Goal: Task Accomplishment & Management: Complete application form

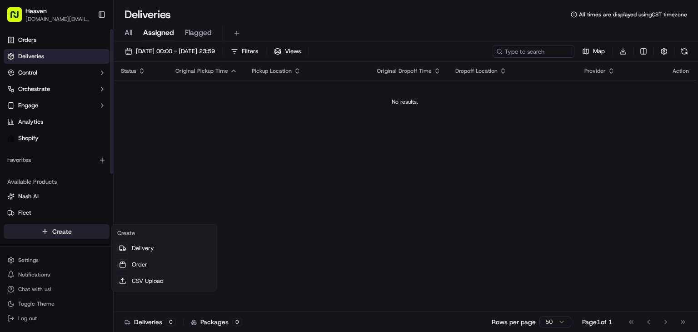
click at [74, 232] on html "Heaven [DOMAIN_NAME][EMAIL_ADDRESS][DOMAIN_NAME] Toggle Sidebar Orders Deliveri…" at bounding box center [349, 166] width 698 height 332
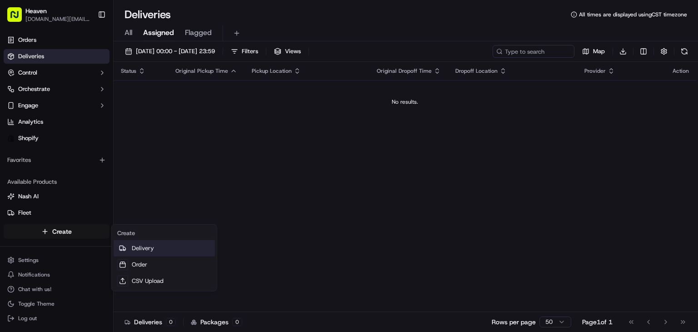
click at [142, 248] on link "Delivery" at bounding box center [164, 248] width 101 height 16
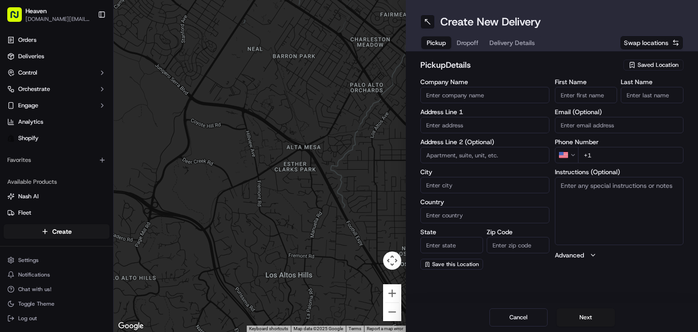
click at [649, 62] on span "Saved Location" at bounding box center [657, 65] width 41 height 8
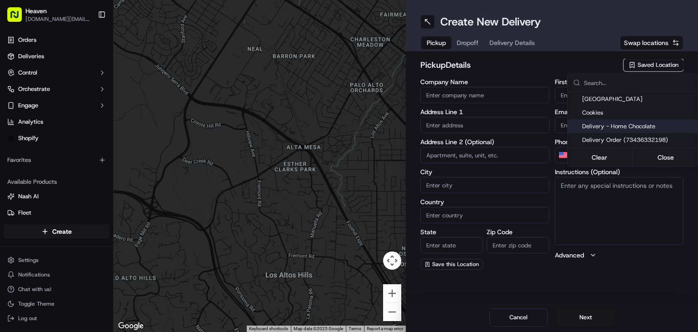
click at [625, 128] on span "Delivery - Home Chocolate" at bounding box center [638, 126] width 112 height 8
type input "Delivery - Home Chocolate"
type input "[STREET_ADDRESS][PERSON_NAME]"
type input "[GEOGRAPHIC_DATA]"
type input "CA"
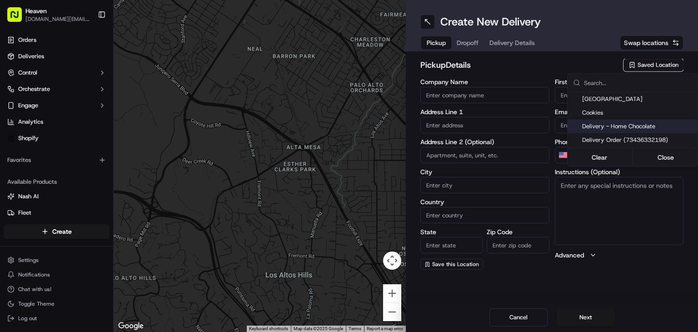
type input "MB"
type input "R2W 5J7"
type input "Home Chocolate - Delivery"
type input "Order"
type input "[PHONE_NUMBER]"
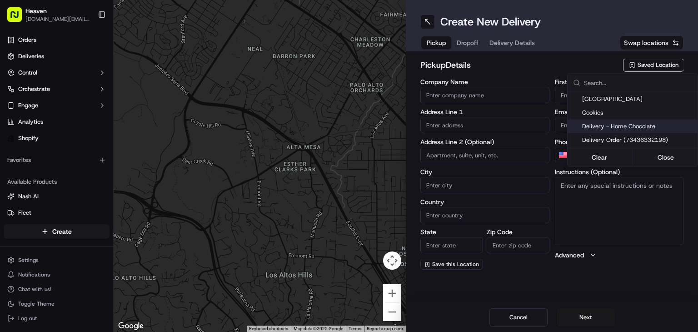
type textarea "Please park to [STREET_ADDRESS][PERSON_NAME], and call [PHONE_NUMBER]. We will …"
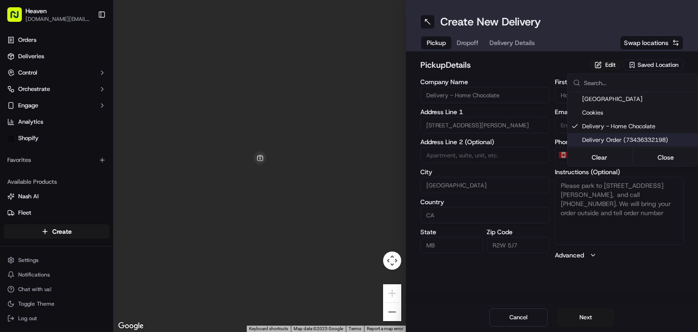
click at [593, 312] on html "Heaven [DOMAIN_NAME][EMAIL_ADDRESS][DOMAIN_NAME] Toggle Sidebar Orders Deliveri…" at bounding box center [349, 166] width 698 height 332
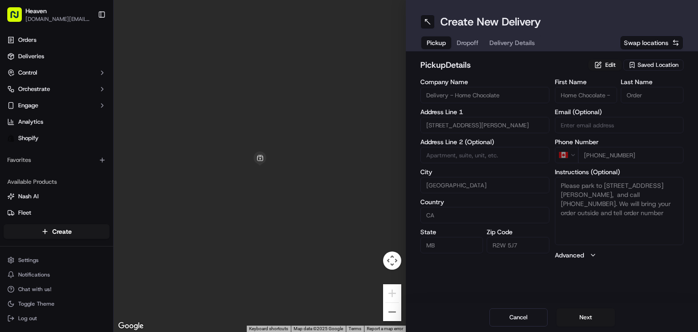
click at [593, 312] on button "Next" at bounding box center [585, 317] width 58 height 18
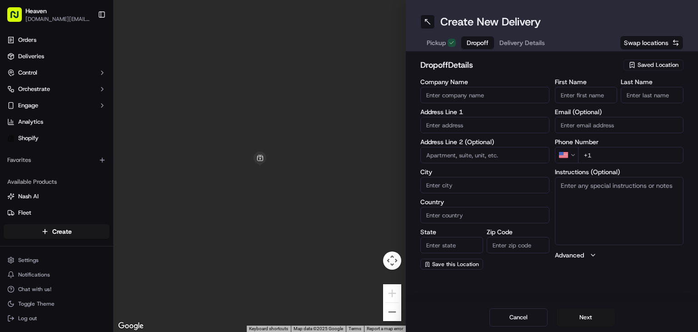
click at [615, 124] on input "Email (Optional)" at bounding box center [619, 125] width 129 height 16
paste input "[EMAIL_ADDRESS][DOMAIN_NAME]"
type input "[EMAIL_ADDRESS][DOMAIN_NAME]"
click at [567, 93] on input "First Name" at bounding box center [586, 95] width 63 height 16
paste input "Easton"
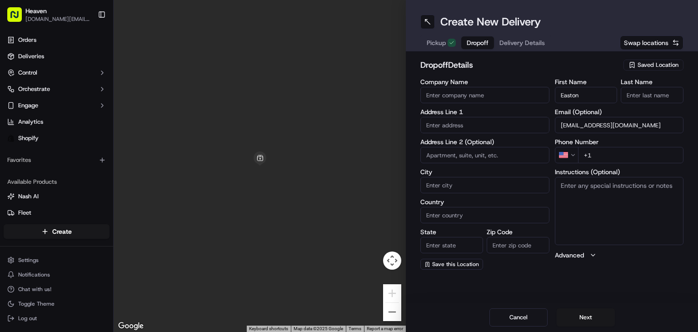
type input "Easton"
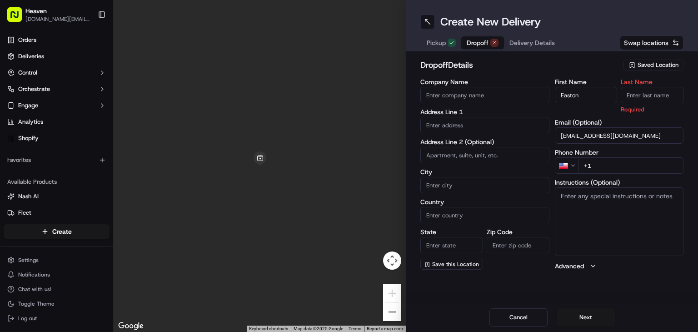
click at [627, 102] on input "Last Name" at bounding box center [651, 95] width 63 height 16
paste input "[PERSON_NAME]"
type input "[PERSON_NAME]"
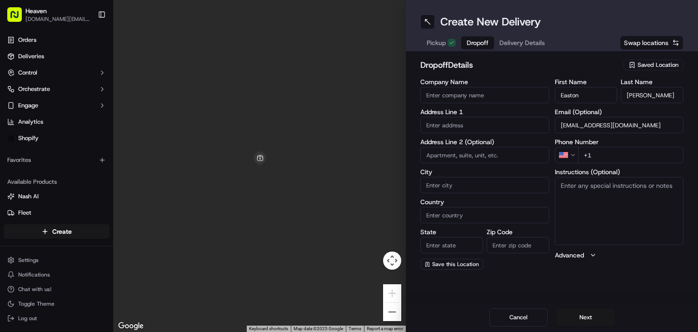
click at [567, 155] on html "Heaven [DOMAIN_NAME][EMAIL_ADDRESS][DOMAIN_NAME] Toggle Sidebar Orders Deliveri…" at bounding box center [349, 166] width 698 height 332
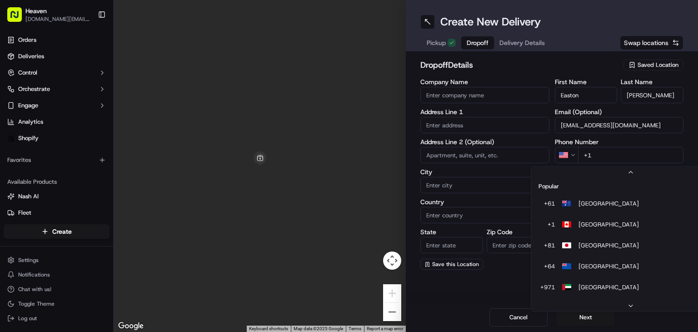
scroll to position [39, 0]
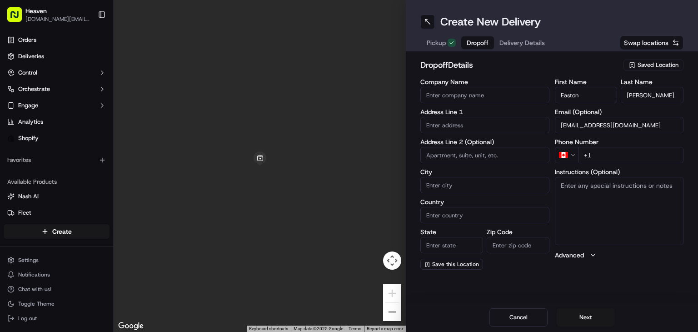
click at [600, 152] on input "+1" at bounding box center [631, 155] width 106 height 16
paste input "[PHONE_NUMBER]"
type input "[PHONE_NUMBER]"
click at [455, 119] on input "text" at bounding box center [484, 125] width 129 height 16
paste input "[STREET_ADDRESS][PERSON_NAME]"
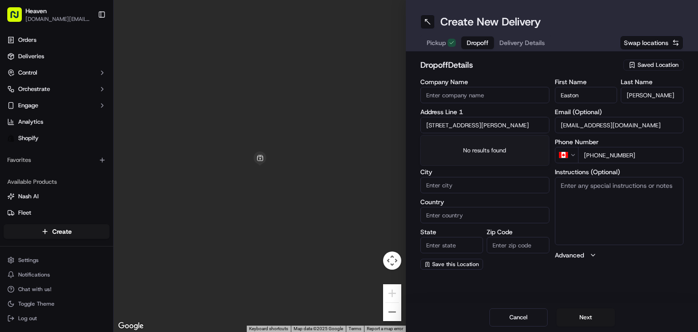
click at [453, 119] on input "[STREET_ADDRESS][PERSON_NAME]" at bounding box center [484, 125] width 129 height 16
click at [472, 149] on div "[STREET_ADDRESS][PERSON_NAME]" at bounding box center [484, 148] width 124 height 22
type input "[STREET_ADDRESS][PERSON_NAME]"
type input "[GEOGRAPHIC_DATA]"
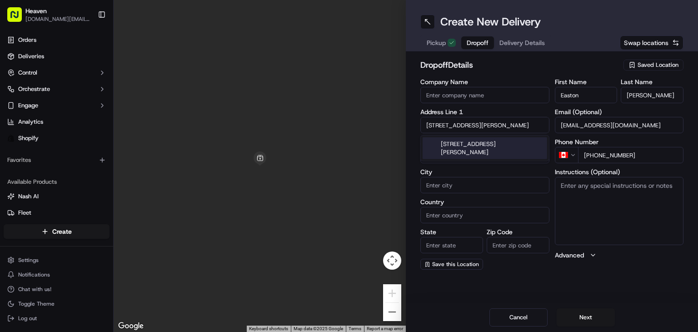
type input "MB"
type input "R3L 0W8"
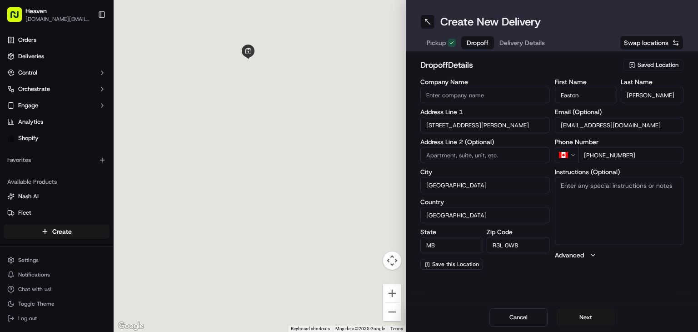
type input "[STREET_ADDRESS][PERSON_NAME]"
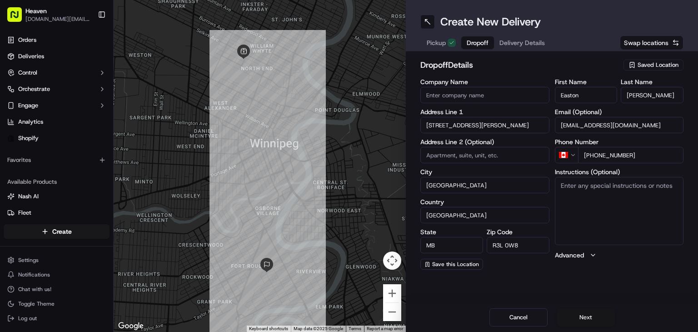
click at [581, 316] on button "Next" at bounding box center [585, 317] width 58 height 18
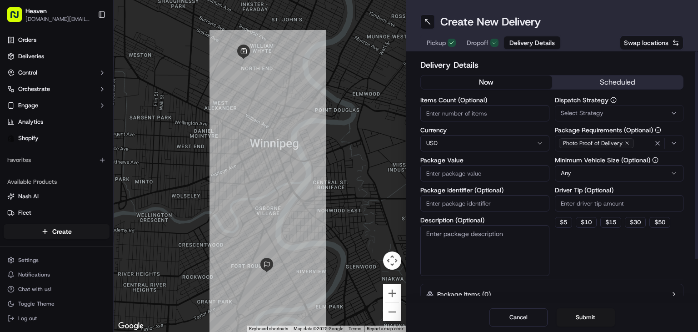
click at [476, 113] on input "Items Count (Optional)" at bounding box center [484, 113] width 129 height 16
type input "1"
click at [458, 142] on html "Heaven [DOMAIN_NAME][EMAIL_ADDRESS][DOMAIN_NAME] Toggle Sidebar Orders Deliveri…" at bounding box center [349, 166] width 698 height 332
click at [480, 179] on input "Package Value" at bounding box center [484, 173] width 129 height 16
paste input "92.97"
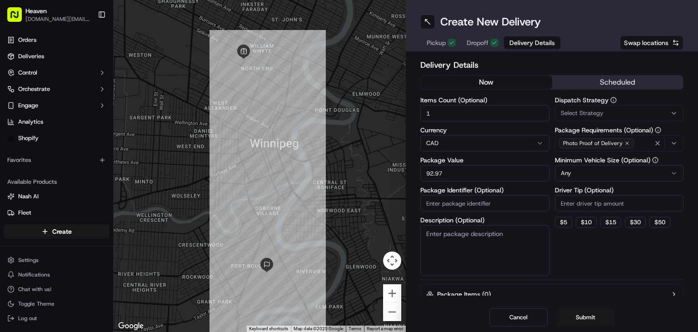
type input "92.97"
click at [467, 206] on input "Package Identifier (Optional)" at bounding box center [484, 203] width 129 height 16
paste input "HN1317"
type input "HN1317"
click at [589, 314] on button "Submit" at bounding box center [585, 317] width 58 height 18
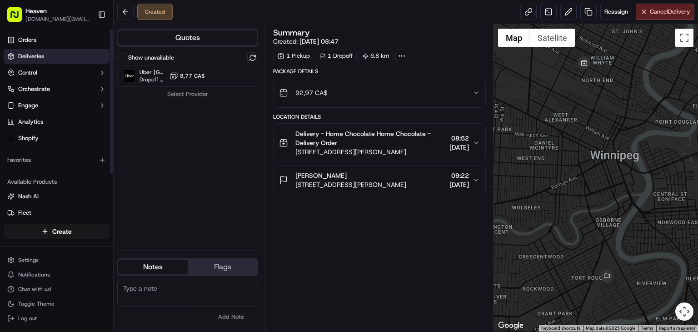
click at [53, 52] on link "Deliveries" at bounding box center [57, 56] width 106 height 15
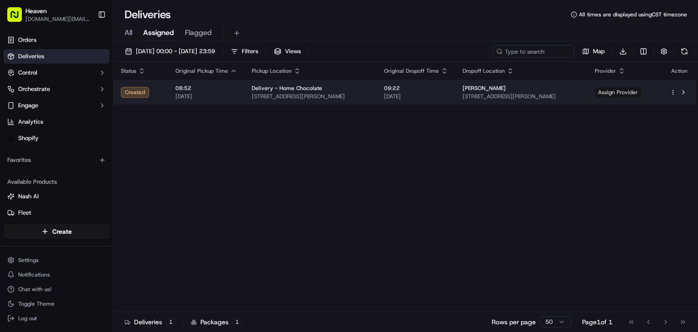
click at [625, 95] on span "Assign Provider" at bounding box center [618, 92] width 46 height 10
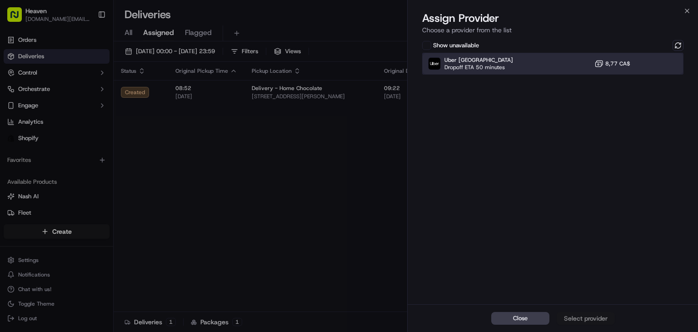
click at [571, 58] on div "Uber Canada Dropoff ETA 50 minutes 8,77 CA$" at bounding box center [552, 64] width 261 height 22
click at [587, 320] on div "Assign Provider" at bounding box center [585, 317] width 45 height 9
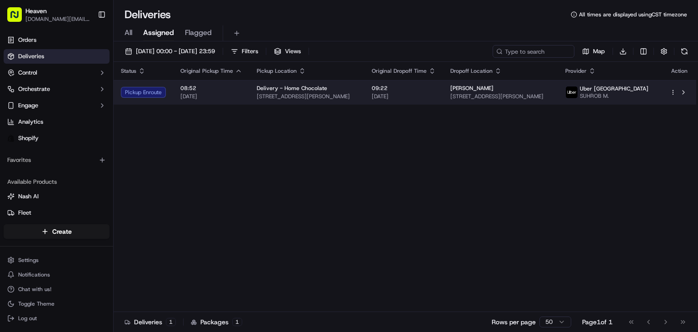
click at [436, 93] on span "[DATE]" at bounding box center [404, 96] width 64 height 7
click at [436, 89] on span "09:22" at bounding box center [404, 87] width 64 height 7
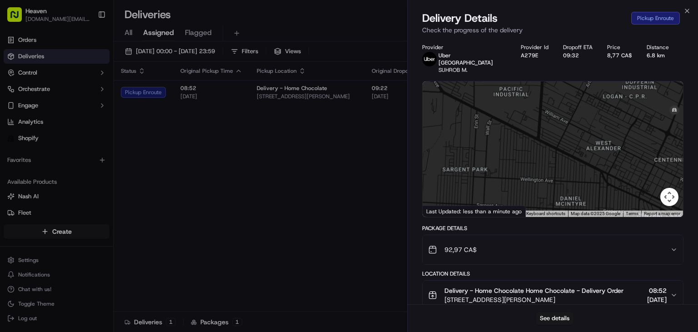
drag, startPoint x: 565, startPoint y: 108, endPoint x: 475, endPoint y: 159, distance: 103.5
click at [475, 159] on div at bounding box center [552, 148] width 260 height 135
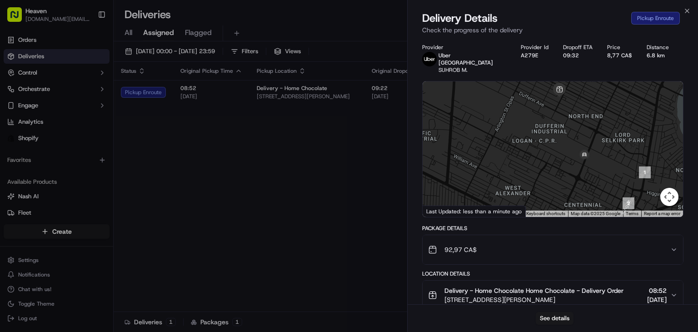
drag, startPoint x: 532, startPoint y: 155, endPoint x: 472, endPoint y: 177, distance: 63.8
click at [472, 177] on div at bounding box center [552, 148] width 260 height 135
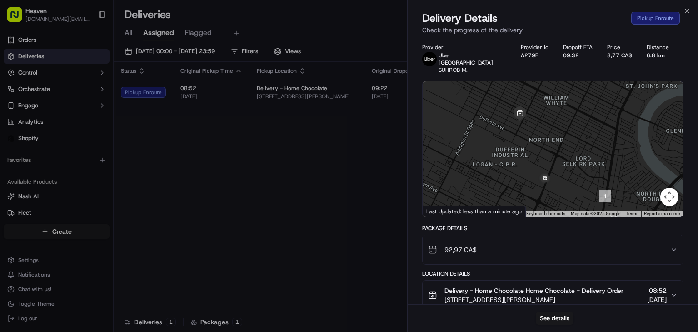
drag, startPoint x: 536, startPoint y: 121, endPoint x: 516, endPoint y: 148, distance: 33.4
click at [516, 148] on div at bounding box center [552, 148] width 260 height 135
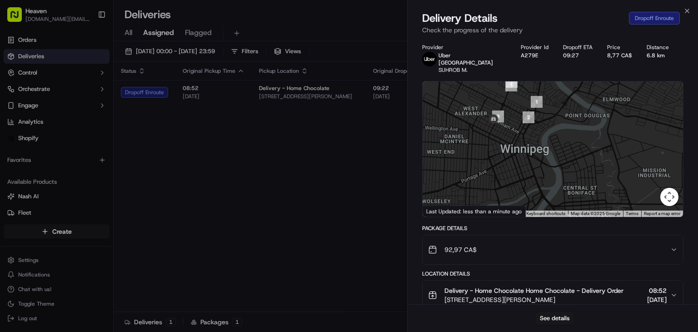
drag, startPoint x: 491, startPoint y: 160, endPoint x: 482, endPoint y: 80, distance: 80.0
click at [482, 81] on div at bounding box center [552, 148] width 260 height 135
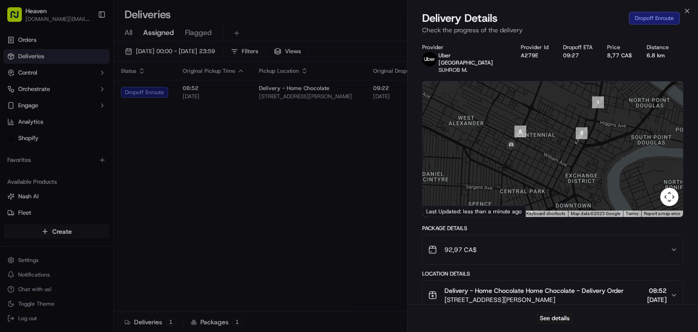
drag, startPoint x: 491, startPoint y: 152, endPoint x: 505, endPoint y: 179, distance: 30.7
click at [505, 179] on div at bounding box center [552, 148] width 260 height 135
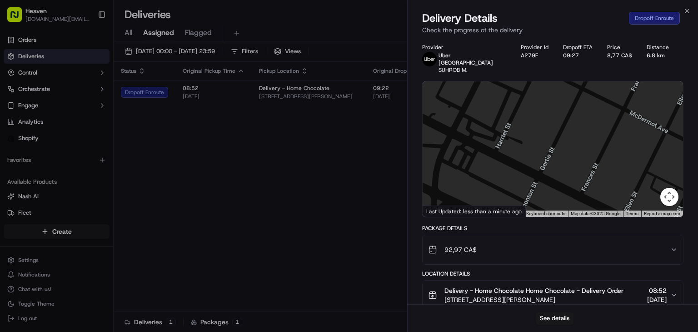
drag, startPoint x: 516, startPoint y: 155, endPoint x: 499, endPoint y: 222, distance: 69.0
click at [499, 222] on div "Provider Uber [GEOGRAPHIC_DATA] SUHROB M. Provider Id A279E Dropoff ETA 09:27 P…" at bounding box center [552, 292] width 261 height 497
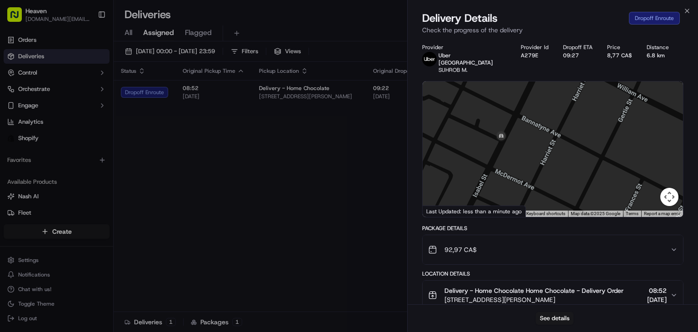
drag, startPoint x: 513, startPoint y: 166, endPoint x: 519, endPoint y: 201, distance: 35.5
click at [519, 201] on div "← Move left → Move right ↑ Move up ↓ Move down + Zoom in - Zoom out Home Jump l…" at bounding box center [552, 148] width 260 height 135
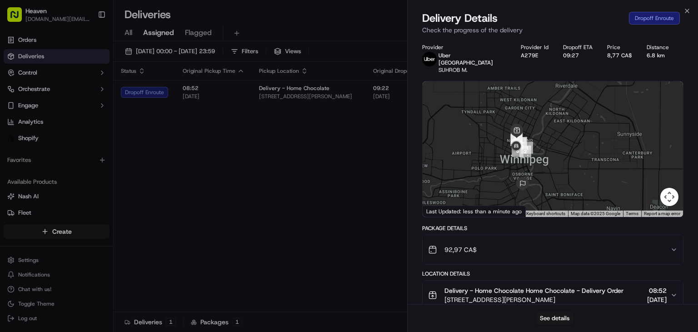
drag, startPoint x: 529, startPoint y: 184, endPoint x: 522, endPoint y: 162, distance: 22.8
click at [522, 162] on div at bounding box center [552, 148] width 260 height 135
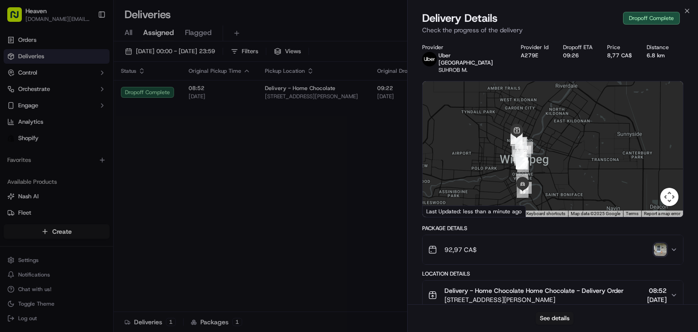
click at [662, 243] on img "button" at bounding box center [660, 249] width 13 height 13
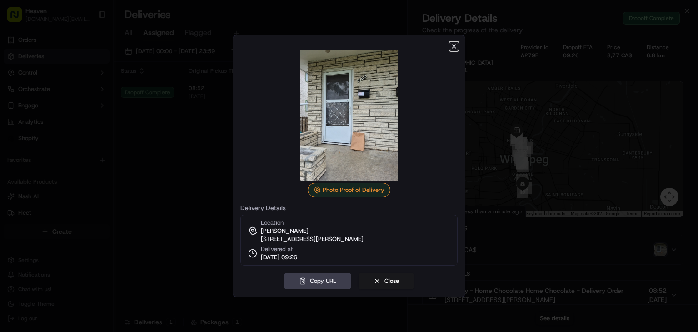
click at [453, 43] on icon "button" at bounding box center [453, 46] width 7 height 7
